Goal: Task Accomplishment & Management: Use online tool/utility

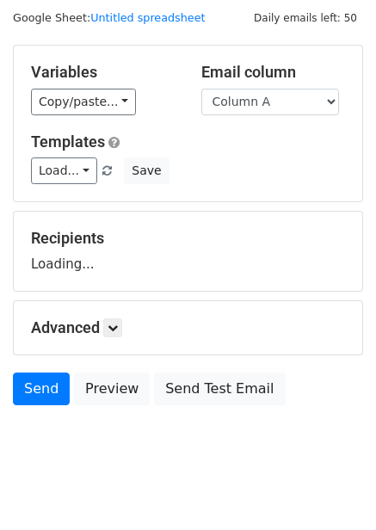
scroll to position [70, 0]
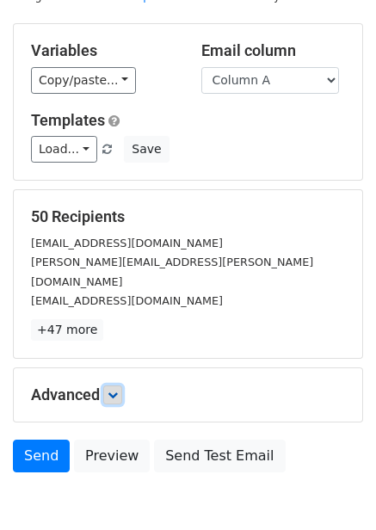
click at [118, 390] on icon at bounding box center [113, 395] width 10 height 10
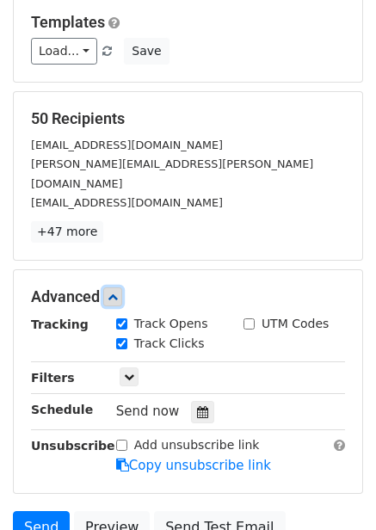
scroll to position [307, 0]
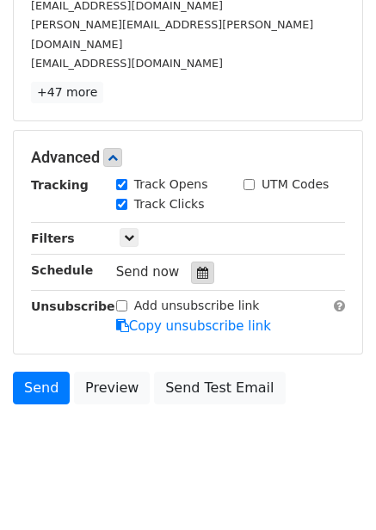
click at [197, 267] on icon at bounding box center [202, 273] width 11 height 12
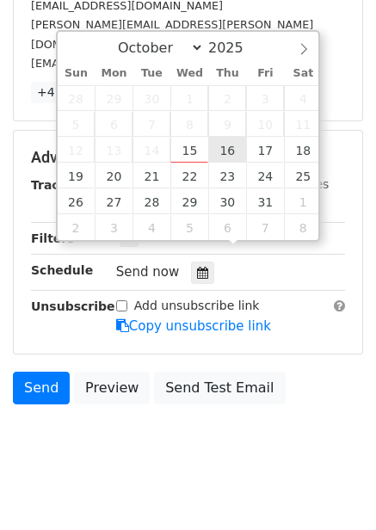
type input "2025-10-16 12:00"
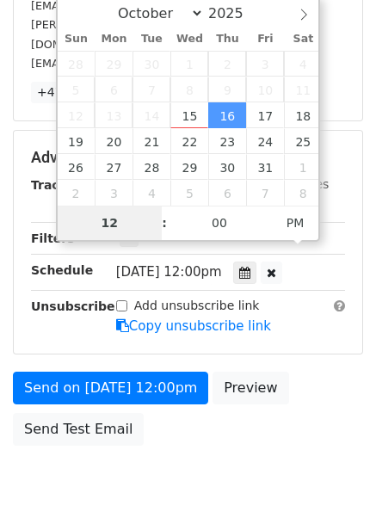
type input "1"
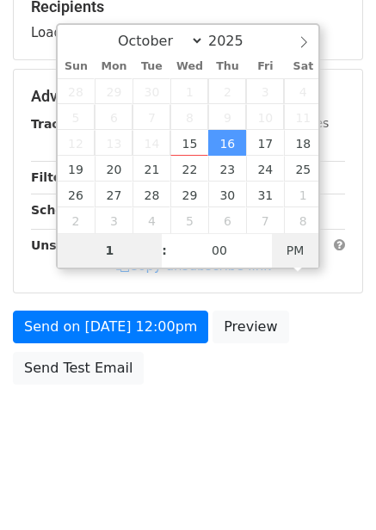
type input "2025-10-16 01:00"
type input "01"
click at [296, 242] on span "PM" at bounding box center [295, 250] width 47 height 34
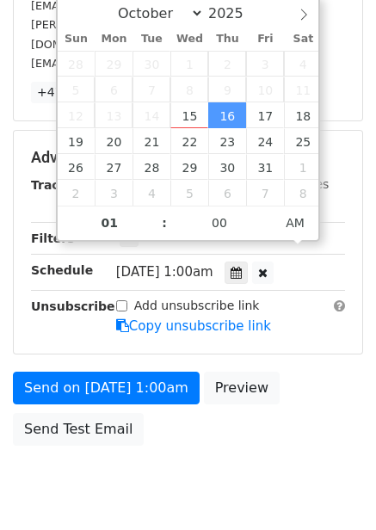
click at [265, 427] on div "Send on Oct 16 at 1:00am Preview Send Test Email" at bounding box center [188, 413] width 376 height 83
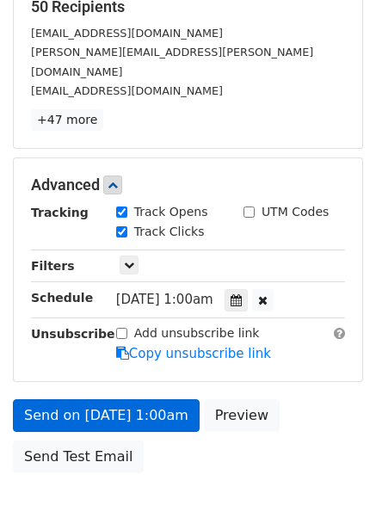
scroll to position [307, 0]
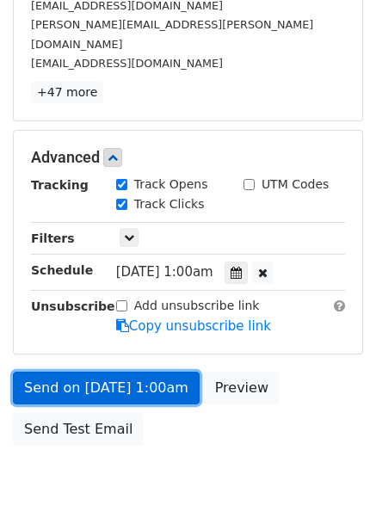
click at [163, 372] on link "Send on Oct 16 at 1:00am" at bounding box center [106, 388] width 187 height 33
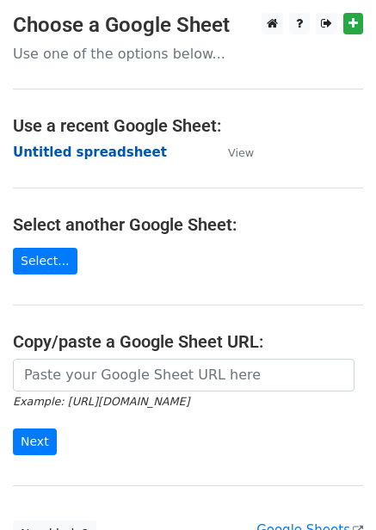
click at [98, 152] on strong "Untitled spreadsheet" at bounding box center [90, 152] width 154 height 15
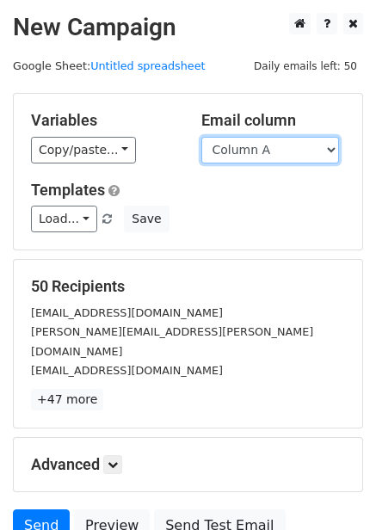
click at [283, 152] on select "Column A Column B Column C Column D Column E Column F" at bounding box center [270, 150] width 138 height 27
click at [269, 151] on select "Column A Column B Column C Column D Column E Column F" at bounding box center [270, 150] width 138 height 27
select select "Column B"
click at [201, 137] on select "Column A Column B Column C Column D Column E Column F" at bounding box center [270, 150] width 138 height 27
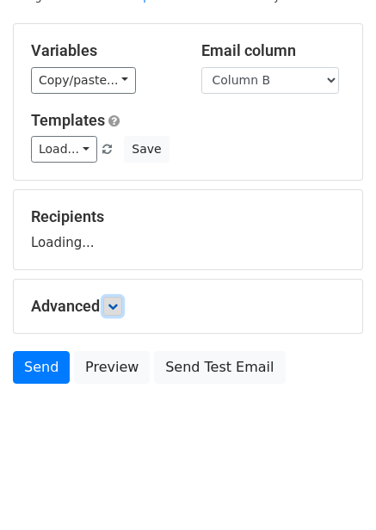
click at [116, 301] on icon at bounding box center [113, 306] width 10 height 10
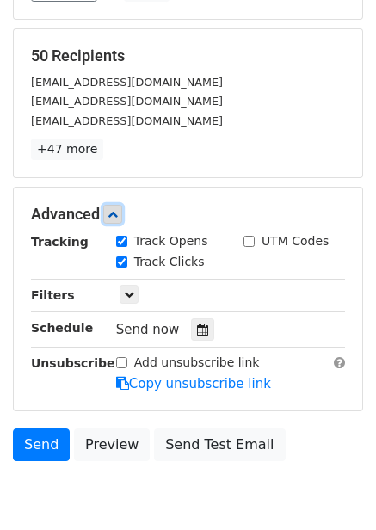
scroll to position [238, 0]
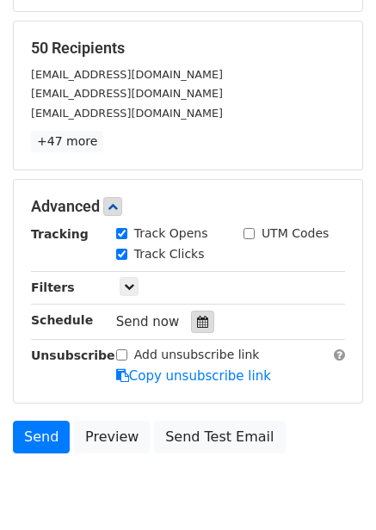
click at [198, 323] on icon at bounding box center [202, 322] width 11 height 12
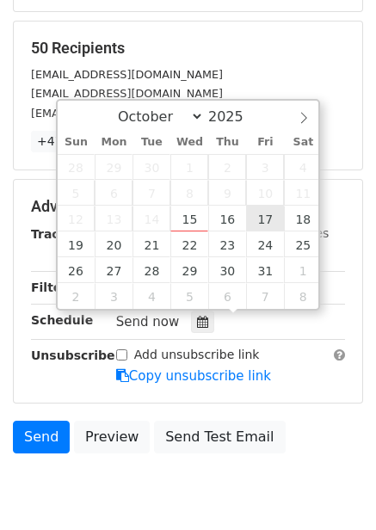
type input "2025-10-17 12:00"
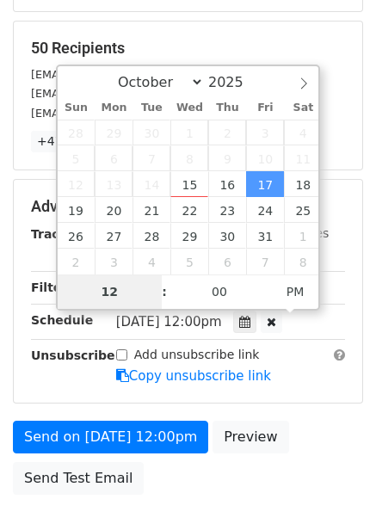
type input "2"
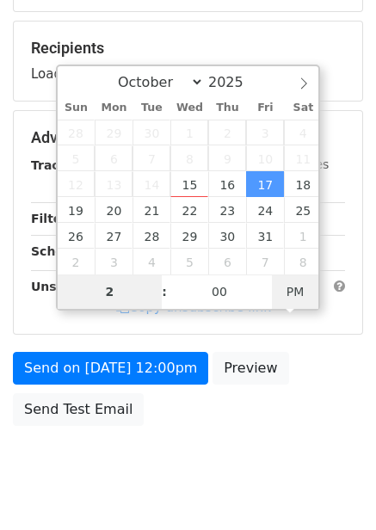
type input "2025-10-17 02:00"
type input "02"
click at [303, 296] on span "PM" at bounding box center [295, 292] width 47 height 34
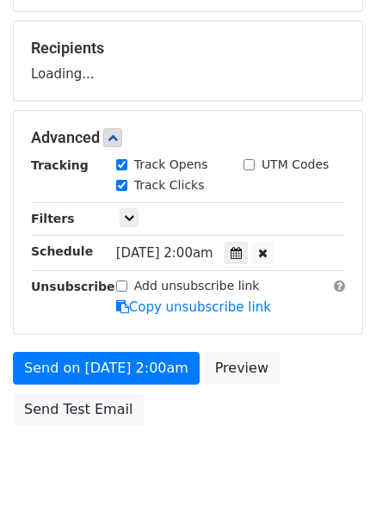
click at [301, 408] on div "Send on Oct 17 at 2:00am Preview Send Test Email" at bounding box center [188, 393] width 376 height 83
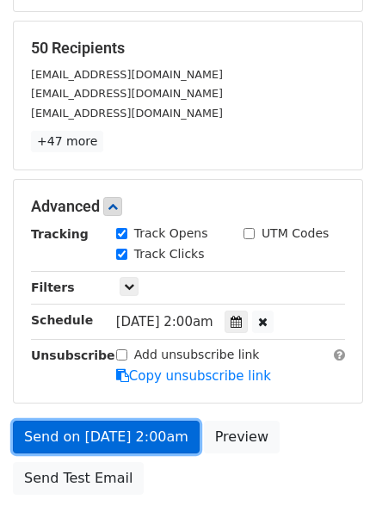
click at [163, 429] on link "Send on Oct 17 at 2:00am" at bounding box center [106, 437] width 187 height 33
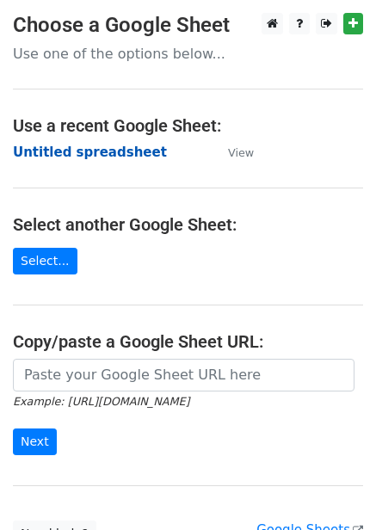
click at [96, 151] on strong "Untitled spreadsheet" at bounding box center [90, 152] width 154 height 15
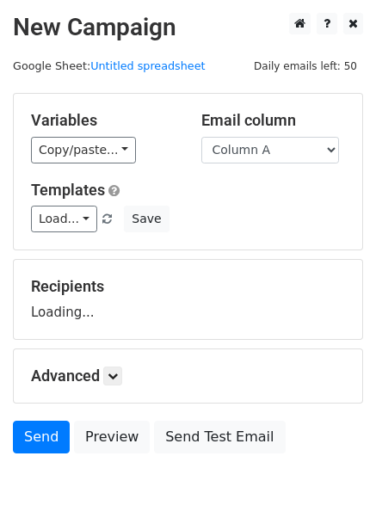
click at [269, 154] on select "Column A Column B Column C Column D Column E Column F" at bounding box center [270, 150] width 138 height 27
click at [270, 153] on select "Column A Column B Column C Column D Column E Column F" at bounding box center [270, 150] width 138 height 27
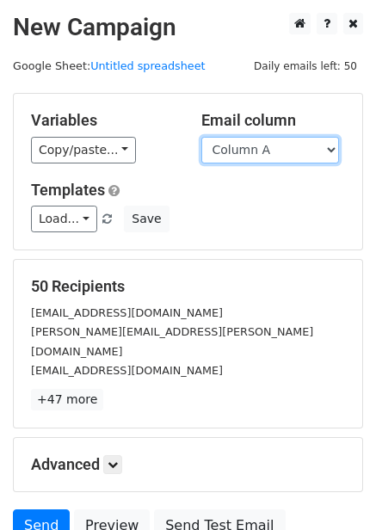
click at [270, 155] on select "Column A Column B Column C Column D Column E Column F" at bounding box center [270, 150] width 138 height 27
select select "Column C"
click at [201, 137] on select "Column A Column B Column C Column D Column E Column F" at bounding box center [270, 150] width 138 height 27
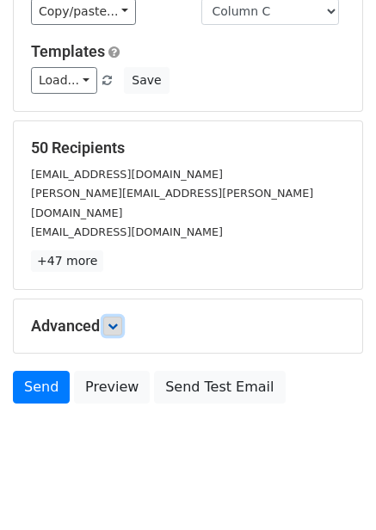
click at [118, 321] on icon at bounding box center [113, 326] width 10 height 10
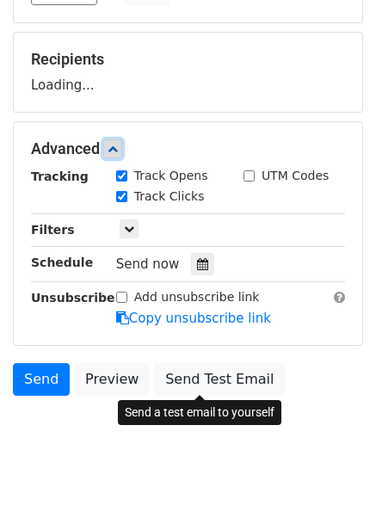
scroll to position [228, 0]
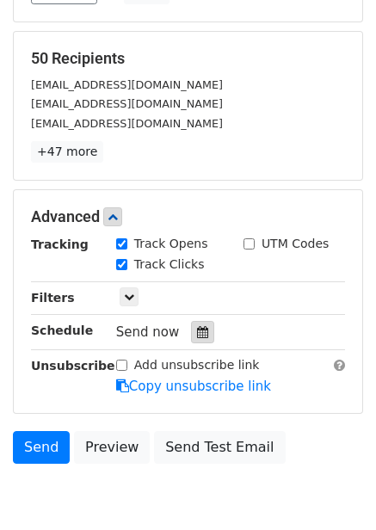
click at [197, 336] on icon at bounding box center [202, 332] width 11 height 12
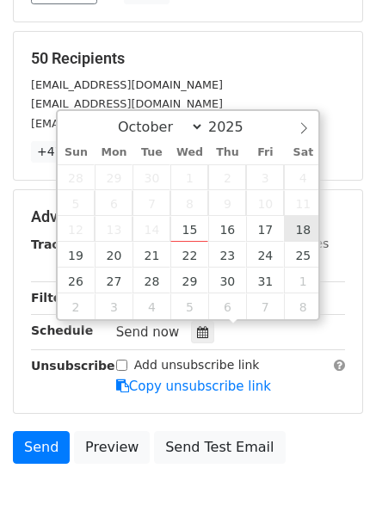
type input "2025-10-18 12:00"
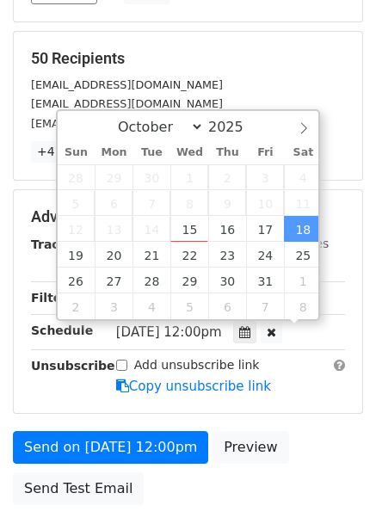
scroll to position [1, 0]
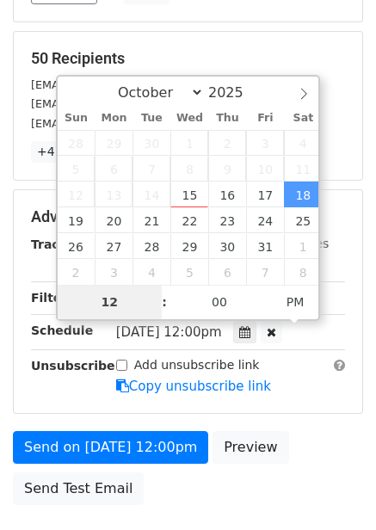
type input "3"
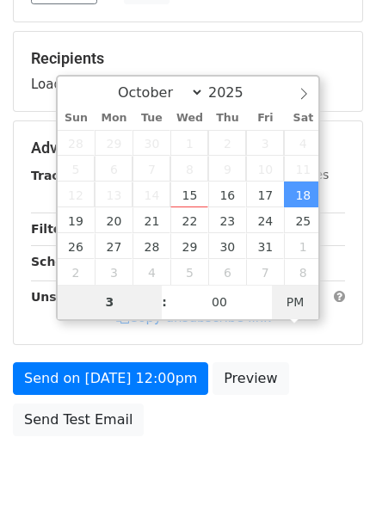
type input "2025-10-18 03:00"
type input "03"
click at [300, 308] on span "PM" at bounding box center [295, 302] width 47 height 34
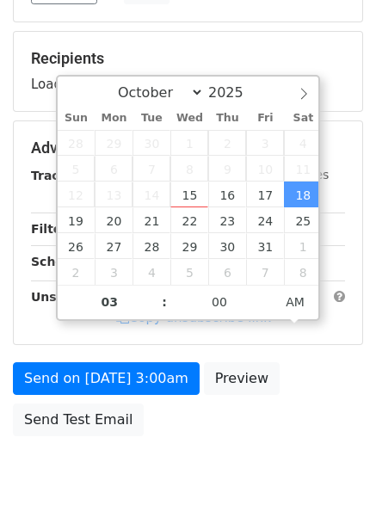
click at [303, 344] on div "Advanced Tracking Track Opens UTM Codes Track Clicks Filters Only include sprea…" at bounding box center [188, 232] width 349 height 223
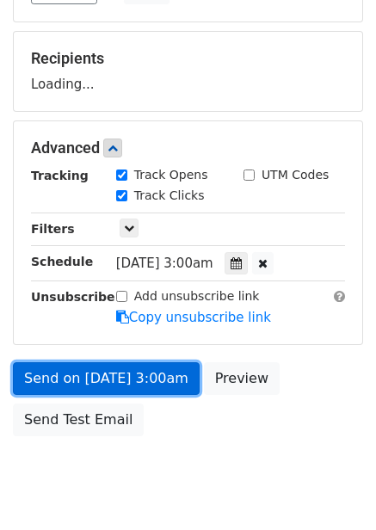
click at [155, 364] on link "Send on Oct 18 at 3:00am" at bounding box center [106, 378] width 187 height 33
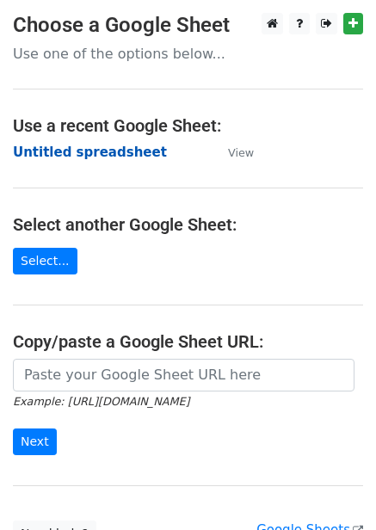
click at [127, 152] on strong "Untitled spreadsheet" at bounding box center [90, 152] width 154 height 15
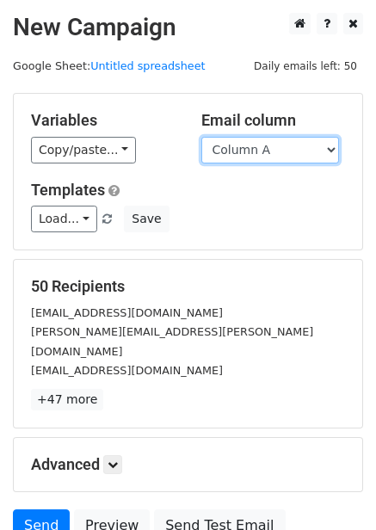
drag, startPoint x: 276, startPoint y: 147, endPoint x: 275, endPoint y: 159, distance: 12.1
click at [276, 147] on select "Column A Column B Column C Column D Column E Column F" at bounding box center [270, 150] width 138 height 27
select select "Column D"
click at [201, 137] on select "Column A Column B Column C Column D Column E Column F" at bounding box center [270, 150] width 138 height 27
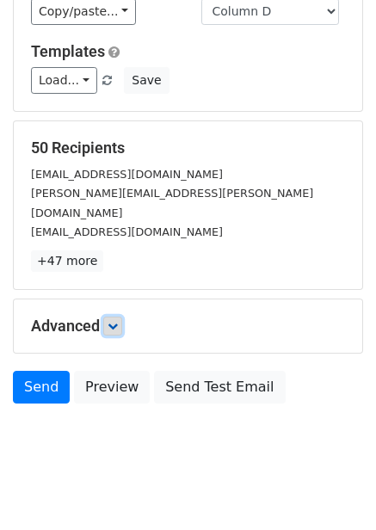
click at [115, 321] on icon at bounding box center [113, 326] width 10 height 10
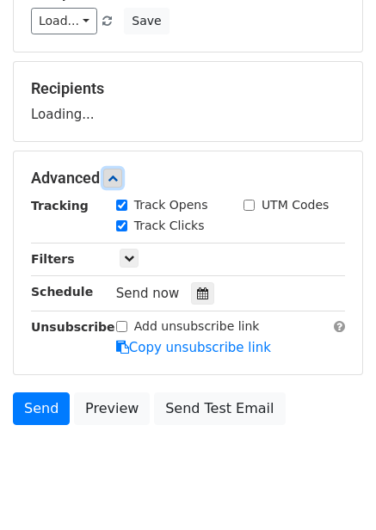
scroll to position [211, 0]
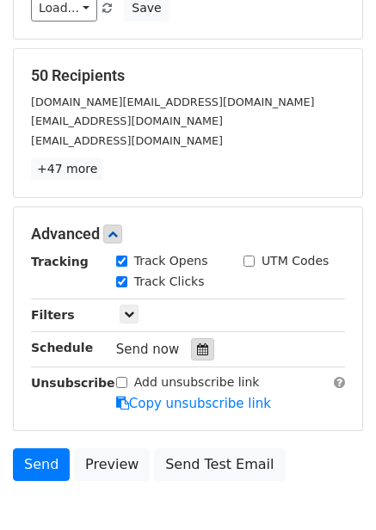
click at [198, 358] on div at bounding box center [202, 349] width 23 height 22
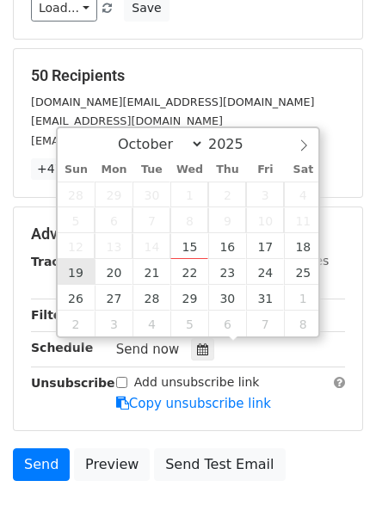
type input "2025-10-19 12:00"
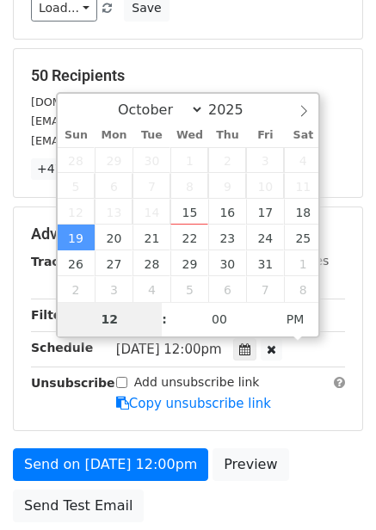
type input "4"
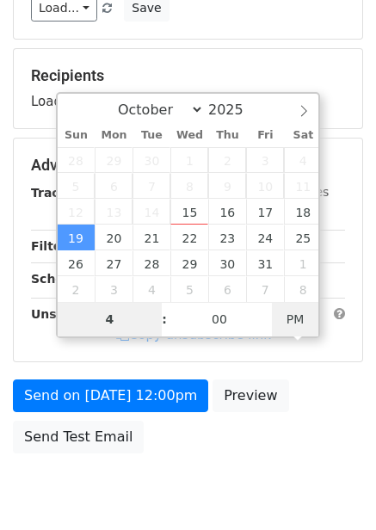
type input "2025-10-19 04:00"
type input "04"
click at [290, 323] on span "PM" at bounding box center [295, 319] width 47 height 34
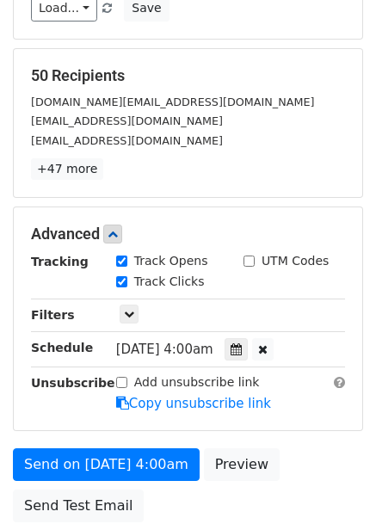
click at [310, 408] on form "Variables Copy/paste... {{Column A}} {{Column B}} {{Column C}} {{Column D}} {{C…" at bounding box center [188, 206] width 350 height 649
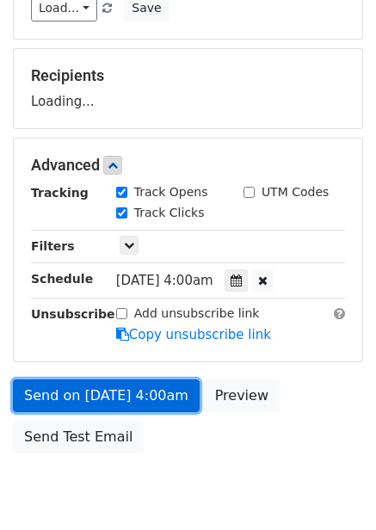
click at [149, 393] on link "Send on Oct 19 at 4:00am" at bounding box center [106, 396] width 187 height 33
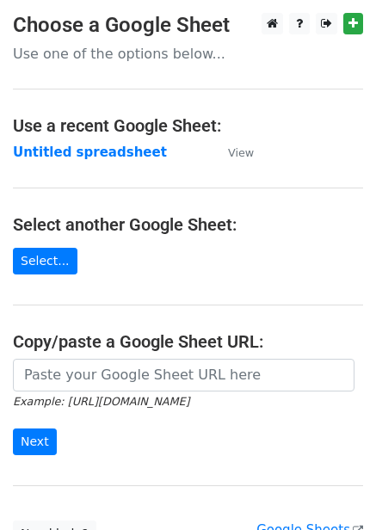
click at [101, 152] on strong "Untitled spreadsheet" at bounding box center [90, 152] width 154 height 15
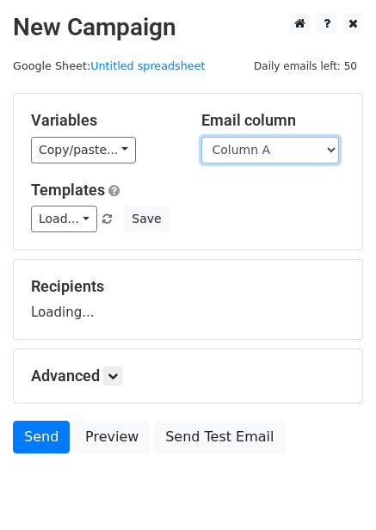
drag, startPoint x: 0, startPoint y: 0, endPoint x: 283, endPoint y: 153, distance: 321.9
click at [285, 151] on select "Column A Column B Column C Column D Column E Column F" at bounding box center [270, 150] width 138 height 27
click at [250, 265] on div "Recipients Loading..." at bounding box center [188, 299] width 349 height 79
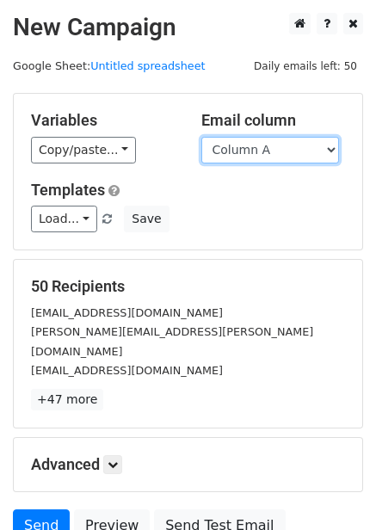
click at [273, 148] on select "Column A Column B Column C Column D Column E Column F" at bounding box center [270, 150] width 138 height 27
select select "Column E"
click at [201, 137] on select "Column A Column B Column C Column D Column E Column F" at bounding box center [270, 150] width 138 height 27
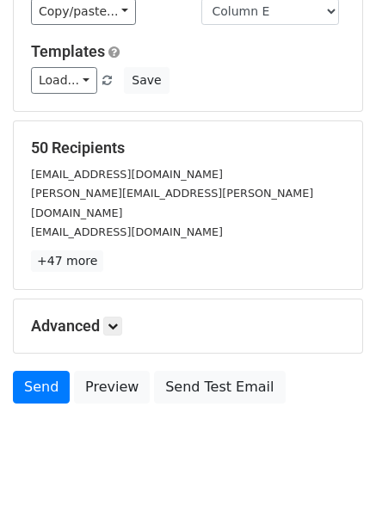
click at [127, 317] on h5 "Advanced" at bounding box center [188, 326] width 314 height 19
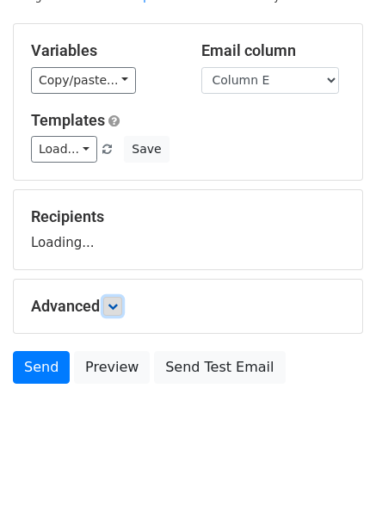
click at [122, 308] on link at bounding box center [112, 306] width 19 height 19
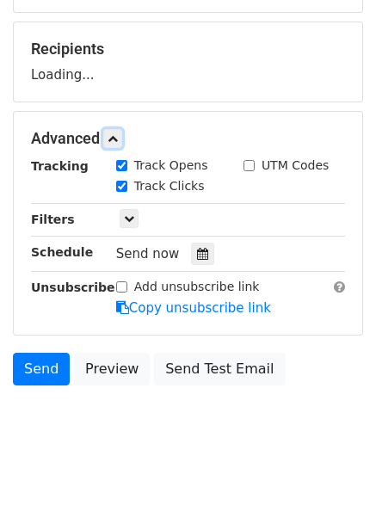
scroll to position [238, 0]
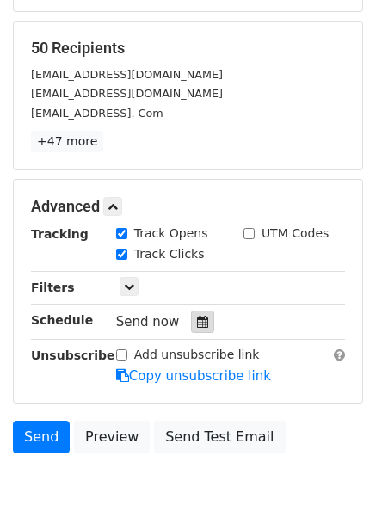
click at [198, 324] on icon at bounding box center [202, 322] width 11 height 12
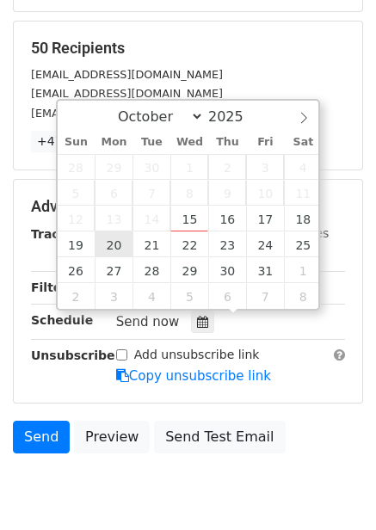
type input "2025-10-20 12:00"
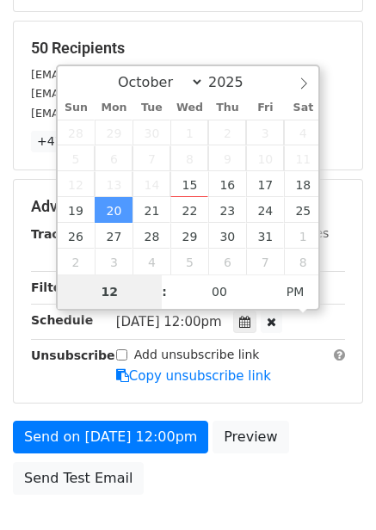
type input "5"
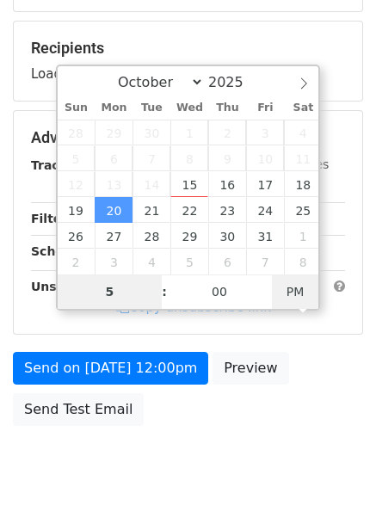
type input "2025-10-20 05:00"
type input "05"
click at [300, 297] on span "PM" at bounding box center [295, 292] width 47 height 34
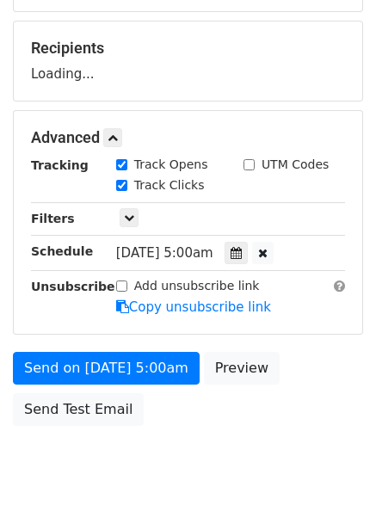
click at [293, 418] on div "Send on Oct 20 at 5:00am Preview Send Test Email" at bounding box center [188, 393] width 376 height 83
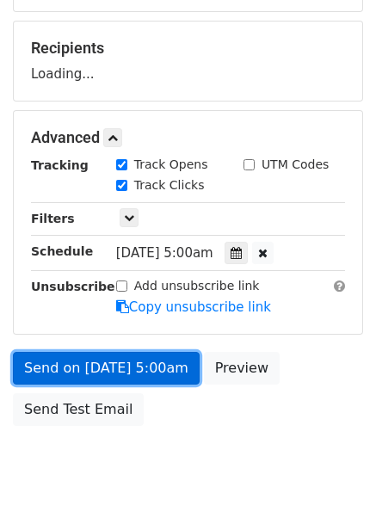
click at [134, 374] on link "Send on Oct 20 at 5:00am" at bounding box center [106, 368] width 187 height 33
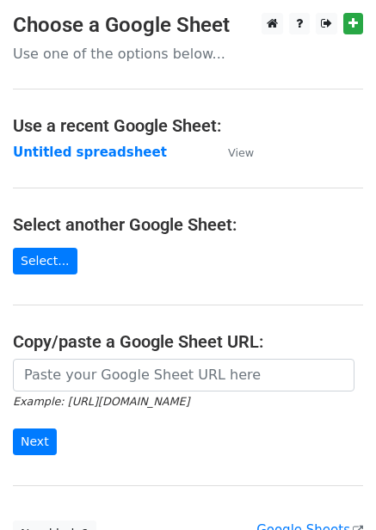
click at [111, 148] on strong "Untitled spreadsheet" at bounding box center [90, 152] width 154 height 15
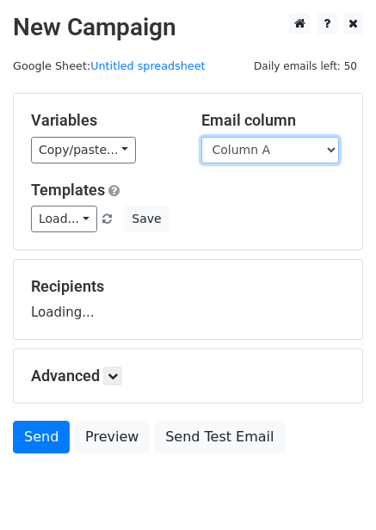
click at [256, 149] on select "Column A Column B Column C Column D Column E Column F" at bounding box center [270, 150] width 138 height 27
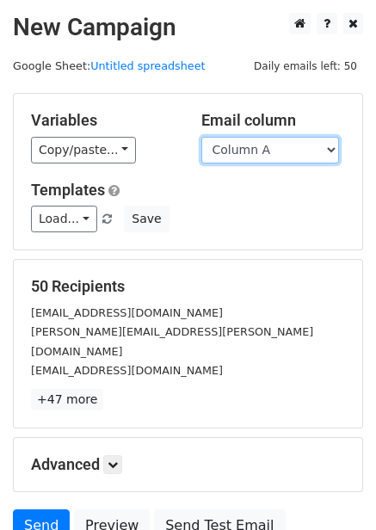
select select "Column F"
click at [201, 137] on select "Column A Column B Column C Column D Column E Column F" at bounding box center [270, 150] width 138 height 27
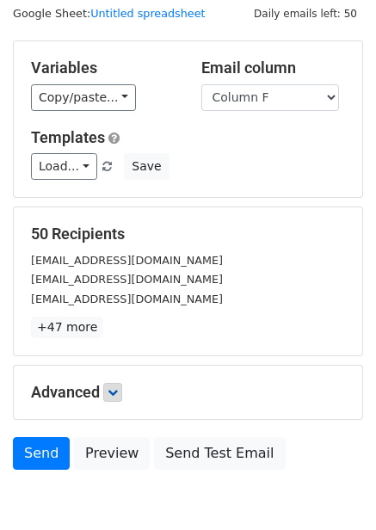
click at [114, 318] on p "+47 more" at bounding box center [188, 328] width 314 height 22
click at [115, 387] on icon at bounding box center [113, 392] width 10 height 10
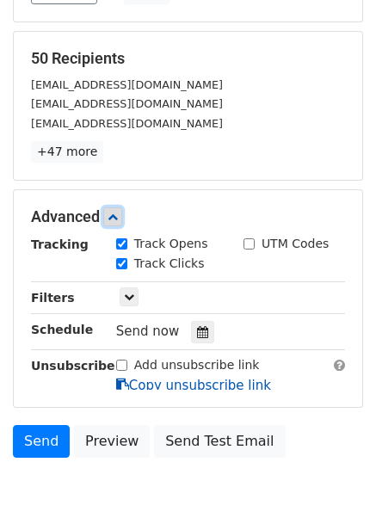
scroll to position [283, 0]
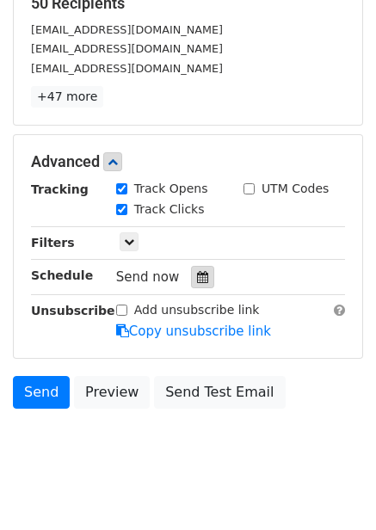
click at [201, 270] on div at bounding box center [202, 277] width 23 height 22
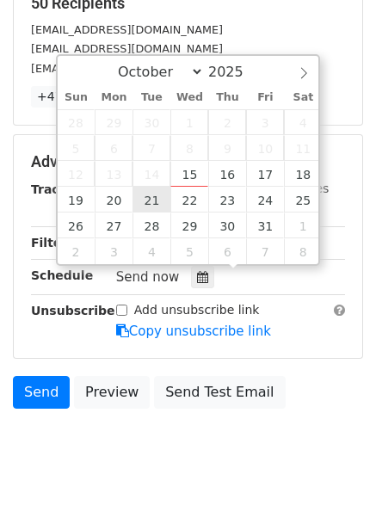
type input "[DATE] 12:00"
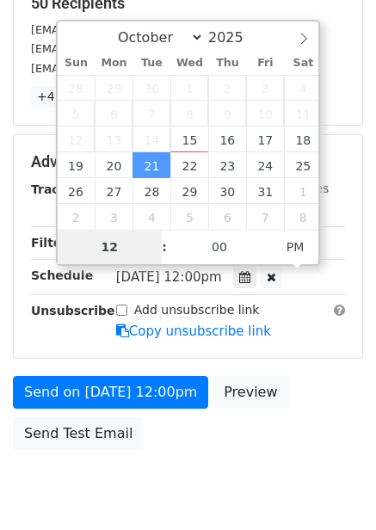
type input "6"
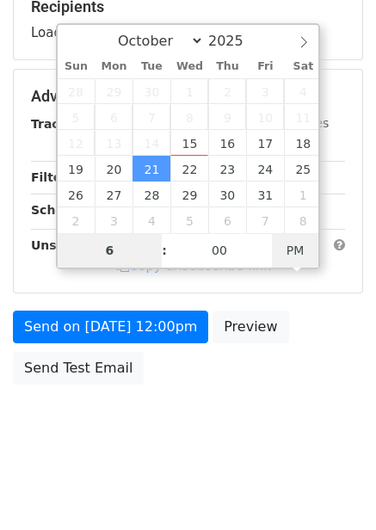
type input "[DATE] 06:00"
type input "06"
click at [297, 263] on span "AM" at bounding box center [295, 250] width 47 height 34
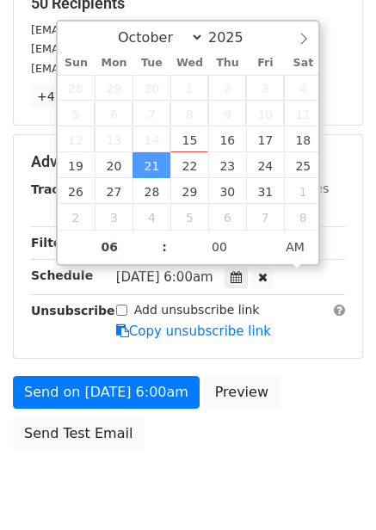
click at [282, 358] on form "Variables Copy/paste... {{Column A}} {{Column B}} {{Column C}} {{Column D}} {{C…" at bounding box center [188, 134] width 350 height 649
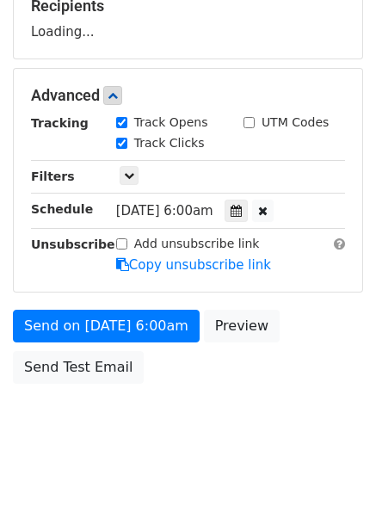
scroll to position [280, 0]
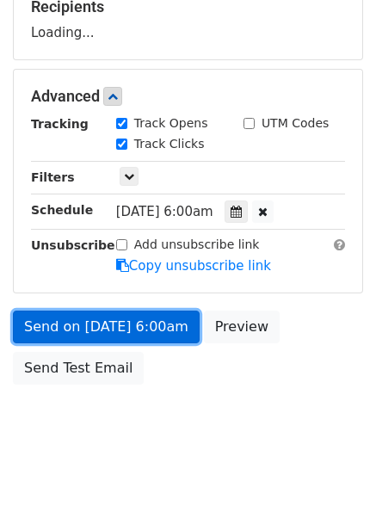
click at [155, 331] on link "Send on [DATE] 6:00am" at bounding box center [106, 327] width 187 height 33
